Goal: Book appointment/travel/reservation

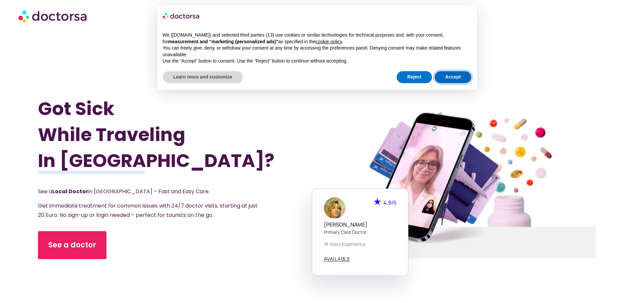
click at [452, 76] on button "Accept" at bounding box center [453, 77] width 37 height 12
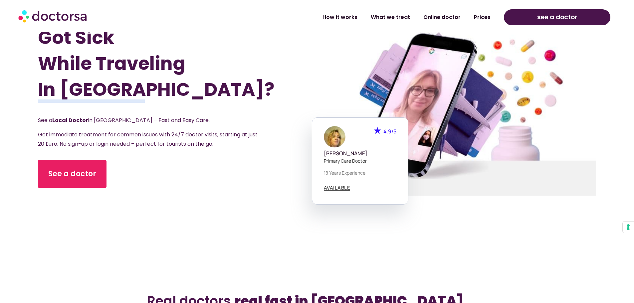
scroll to position [67, 0]
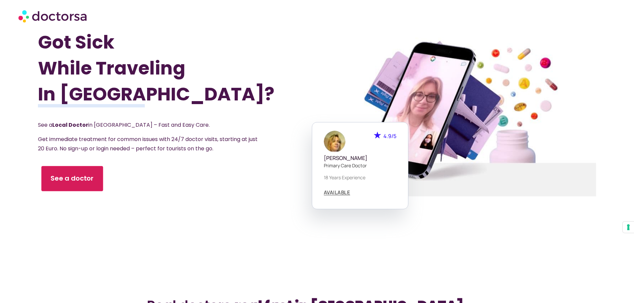
click at [85, 179] on span "See a doctor" at bounding box center [72, 179] width 43 height 10
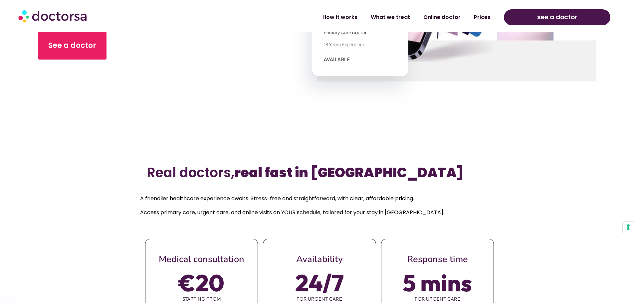
scroll to position [400, 0]
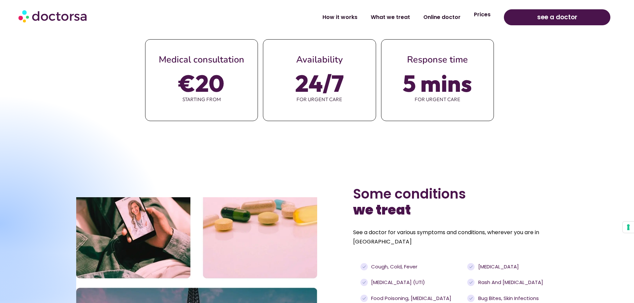
click at [487, 13] on link "Prices" at bounding box center [483, 14] width 30 height 15
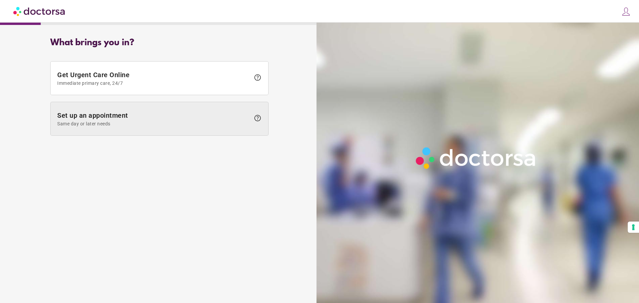
click at [180, 121] on span "Same day or later needs" at bounding box center [153, 123] width 193 height 5
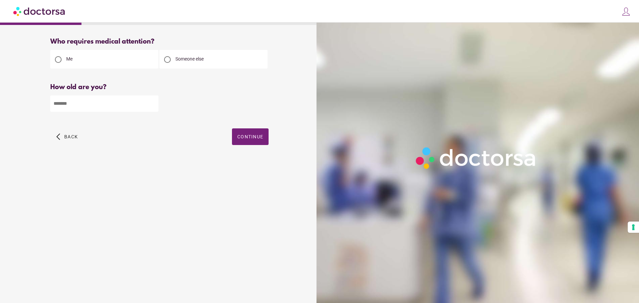
click at [178, 62] on span "Someone else" at bounding box center [190, 58] width 28 height 5
click at [107, 105] on input "number" at bounding box center [104, 104] width 108 height 16
type input "**"
click at [235, 133] on span "button" at bounding box center [250, 137] width 37 height 17
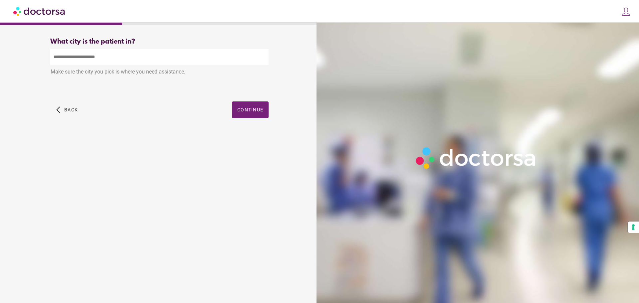
click at [82, 60] on input "text" at bounding box center [159, 57] width 218 height 16
type input "*"
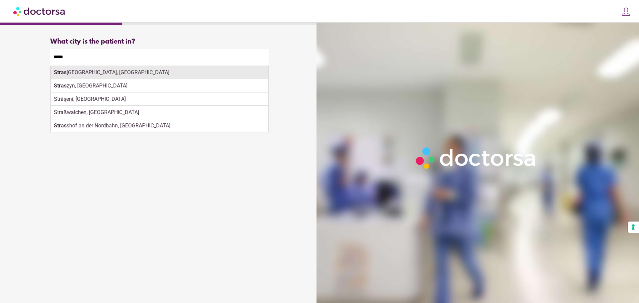
click at [155, 72] on div "Stras bourg, France" at bounding box center [160, 72] width 218 height 13
type input "**********"
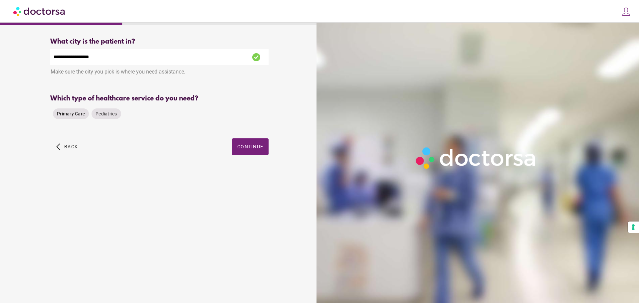
click at [65, 116] on span "Primary Care" at bounding box center [71, 113] width 28 height 5
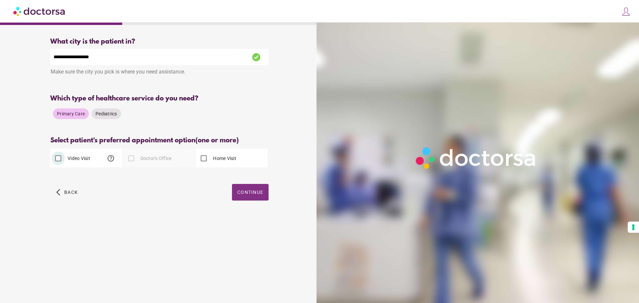
click at [242, 194] on span "Continue" at bounding box center [250, 192] width 26 height 5
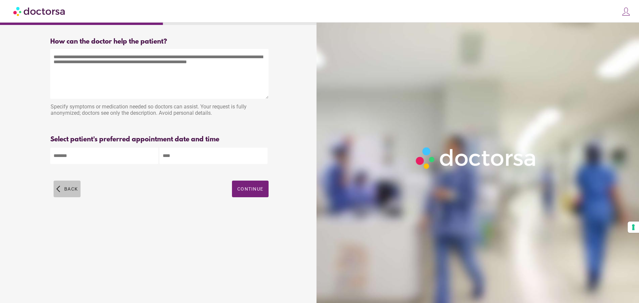
click at [56, 191] on span "button" at bounding box center [67, 189] width 27 height 17
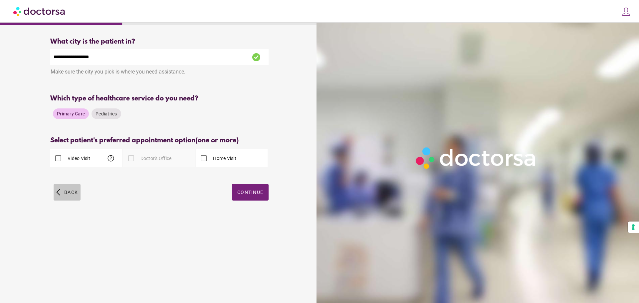
click at [57, 191] on span "button" at bounding box center [67, 192] width 27 height 17
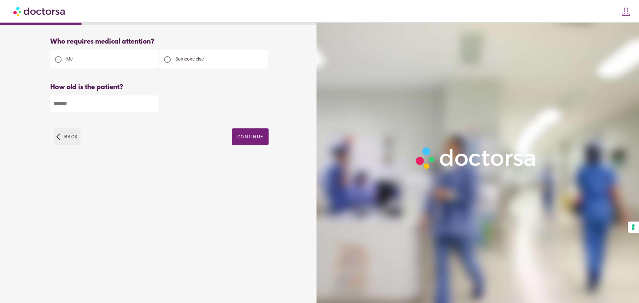
click at [67, 136] on span "Back" at bounding box center [71, 136] width 14 height 5
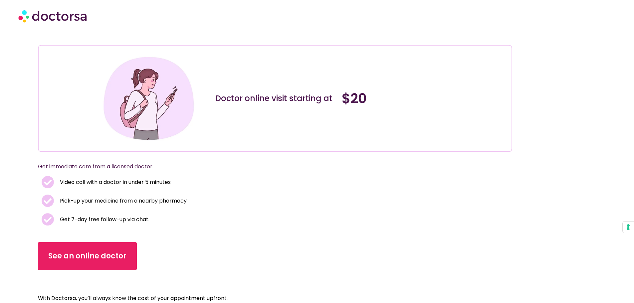
scroll to position [67, 0]
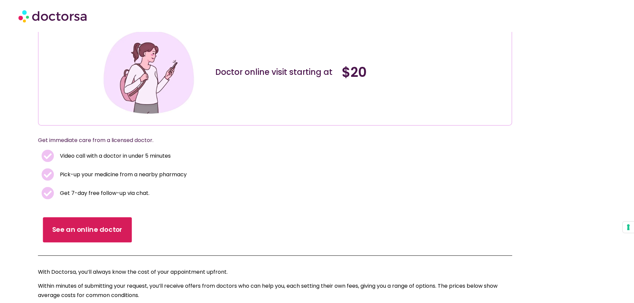
click at [89, 230] on span "See an online doctor" at bounding box center [87, 230] width 71 height 10
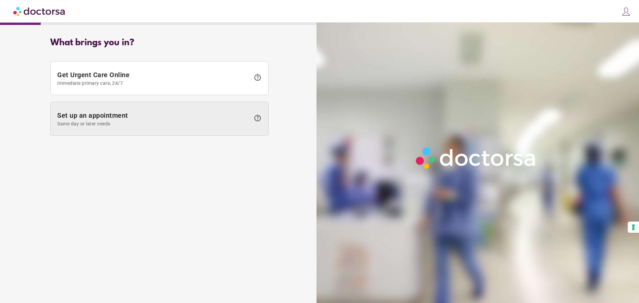
click at [116, 124] on span "Same day or later needs" at bounding box center [153, 123] width 193 height 5
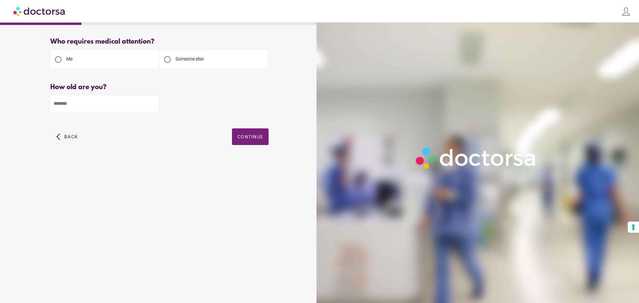
click at [201, 60] on span "Someone else" at bounding box center [190, 58] width 28 height 5
click at [83, 99] on input "number" at bounding box center [104, 104] width 108 height 16
type input "**"
click at [248, 130] on span "button" at bounding box center [250, 137] width 37 height 17
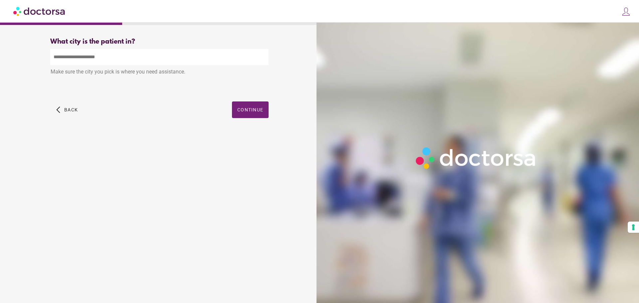
click at [97, 59] on input "text" at bounding box center [159, 57] width 218 height 16
paste input "**********"
click at [95, 71] on div "Marlenheim , France" at bounding box center [160, 72] width 218 height 13
type input "**********"
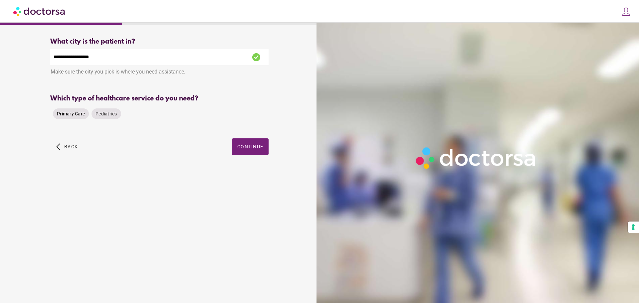
click at [67, 113] on span "Primary Care" at bounding box center [71, 113] width 28 height 5
